Goal: Task Accomplishment & Management: Manage account settings

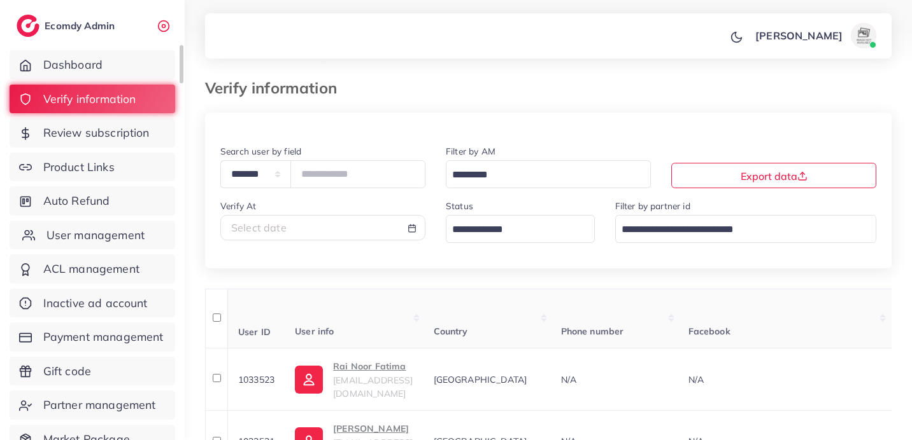
click at [101, 241] on span "User management" at bounding box center [95, 235] width 98 height 17
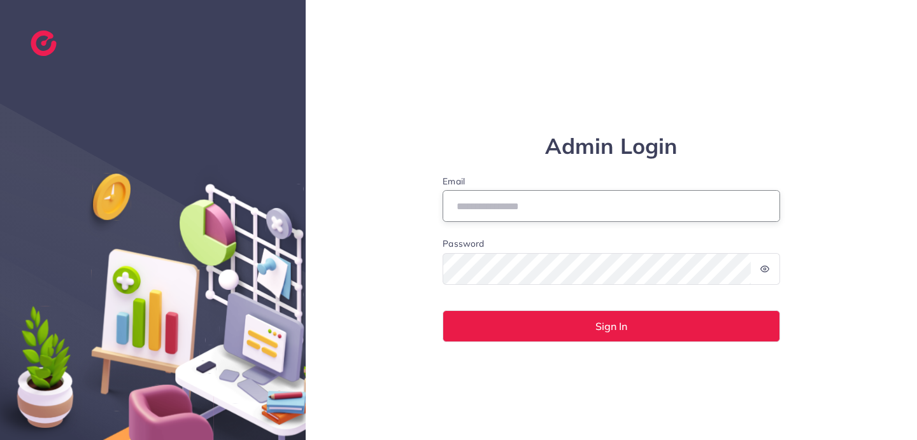
click at [502, 206] on input "Email" at bounding box center [610, 206] width 337 height 32
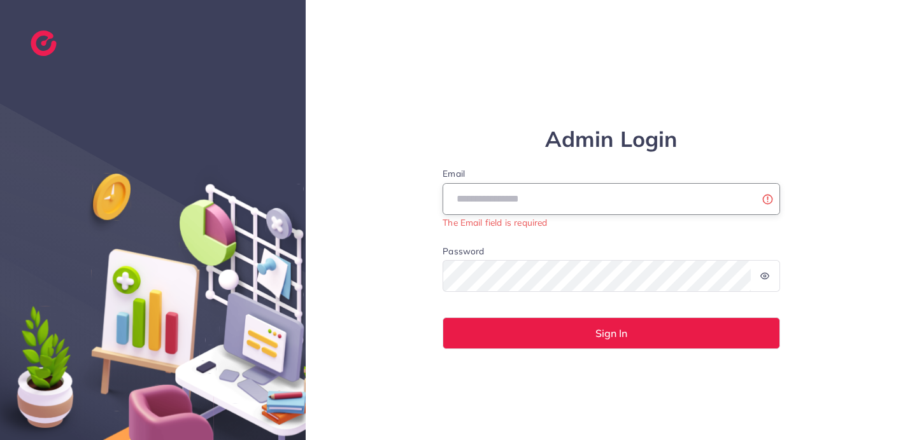
click at [505, 206] on input "Email" at bounding box center [610, 199] width 337 height 32
